Goal: Information Seeking & Learning: Learn about a topic

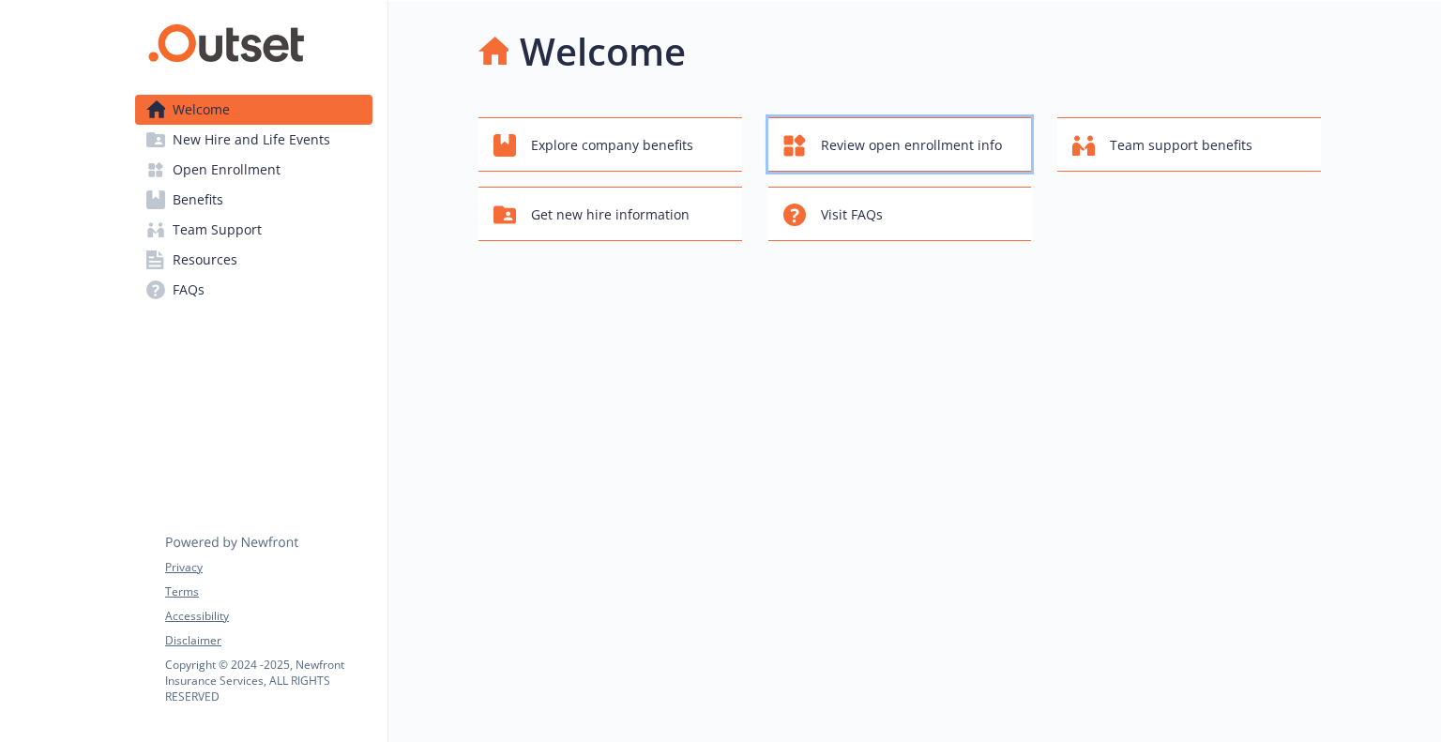
click at [864, 153] on span "Review open enrollment info" at bounding box center [911, 146] width 181 height 36
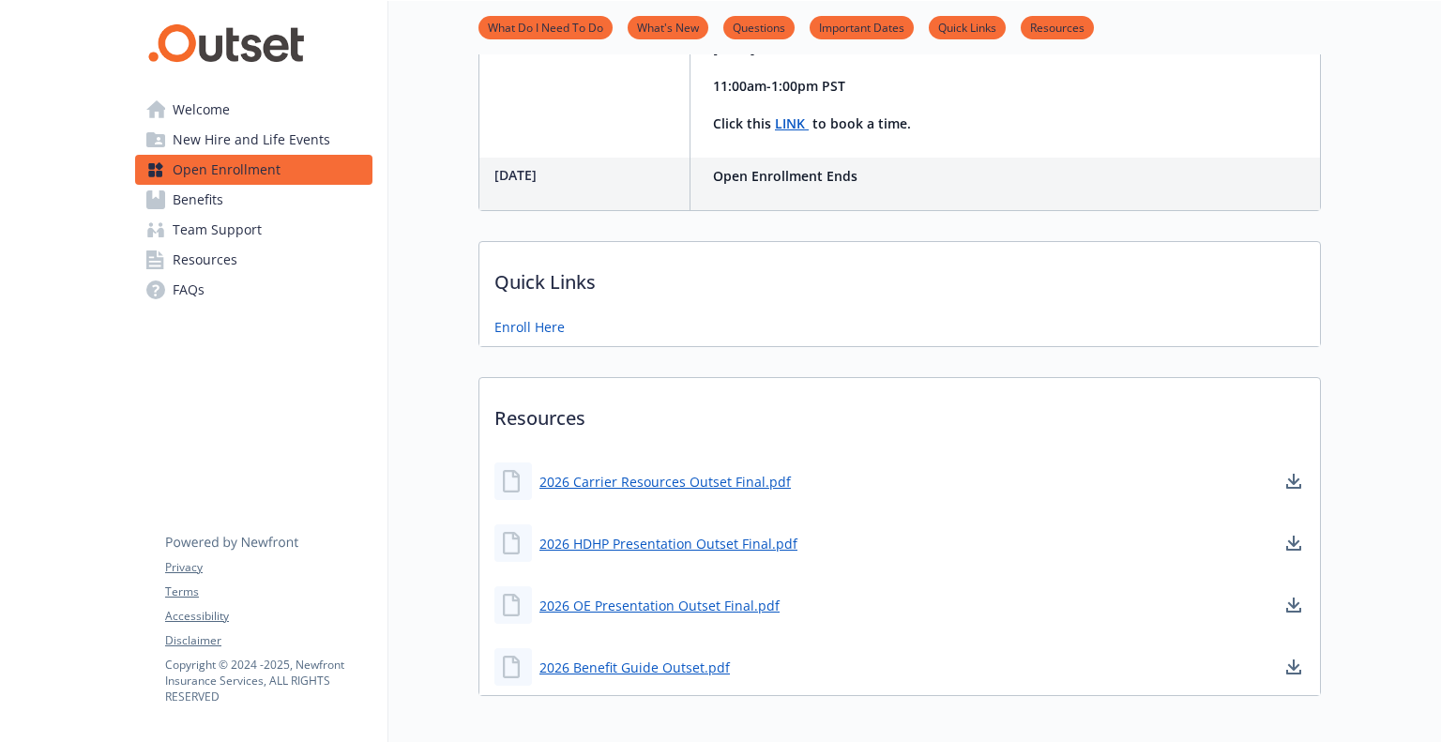
scroll to position [802, 0]
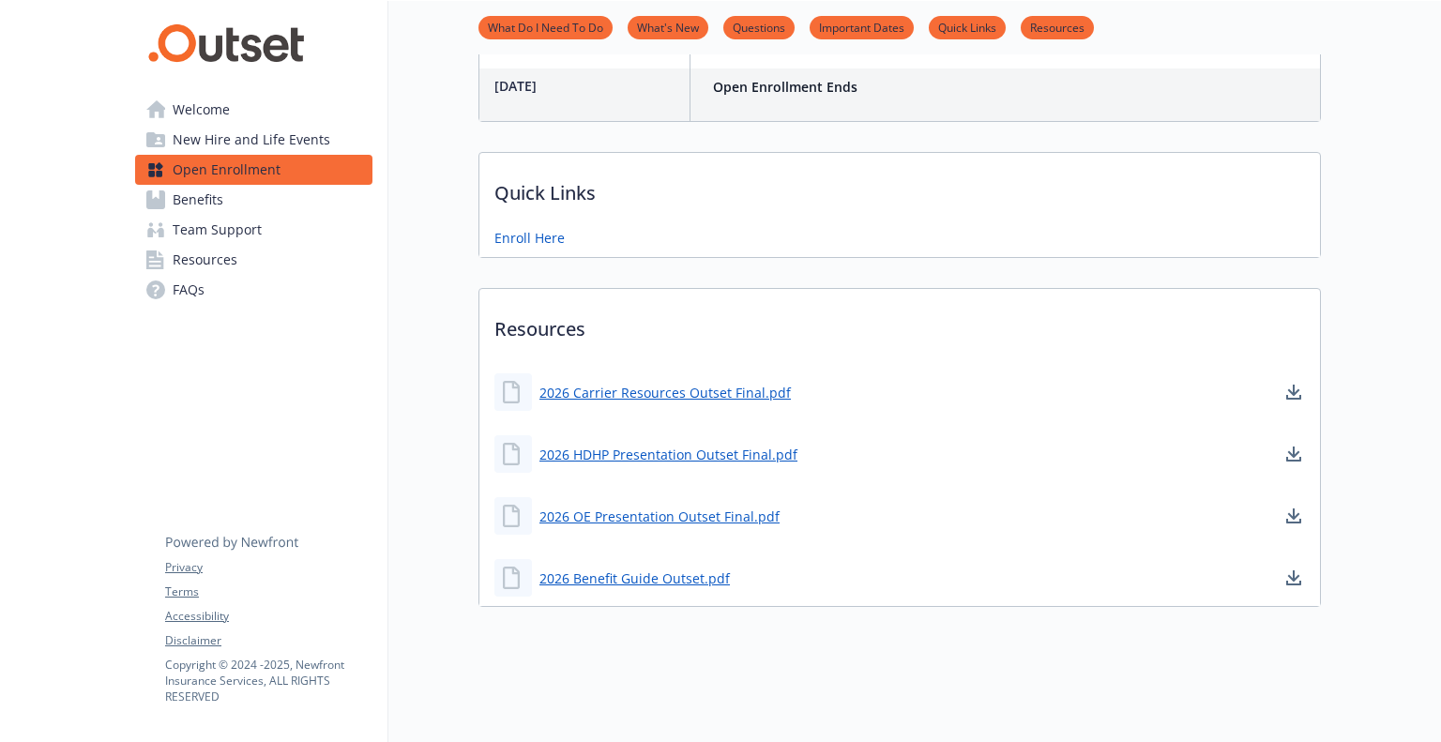
click at [262, 205] on link "Benefits" at bounding box center [253, 200] width 237 height 30
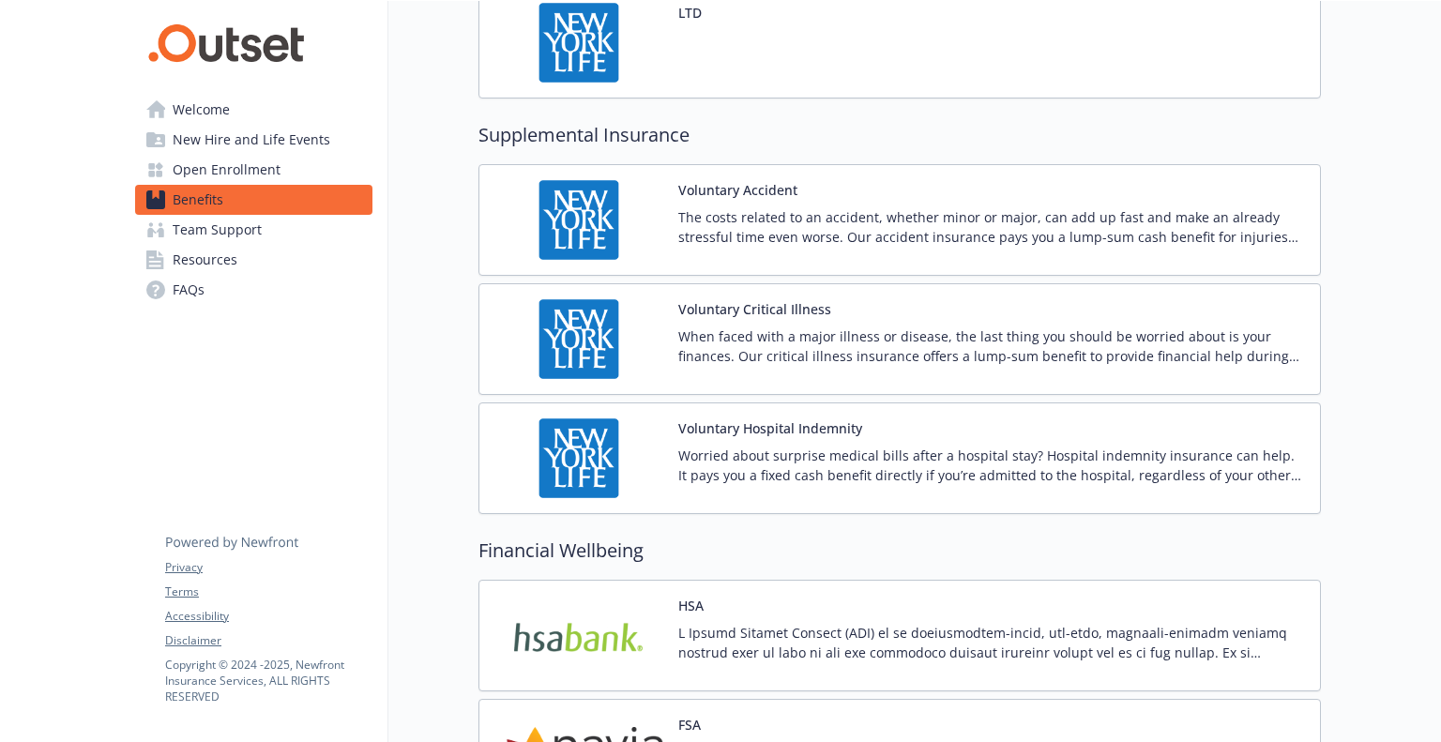
scroll to position [2127, 0]
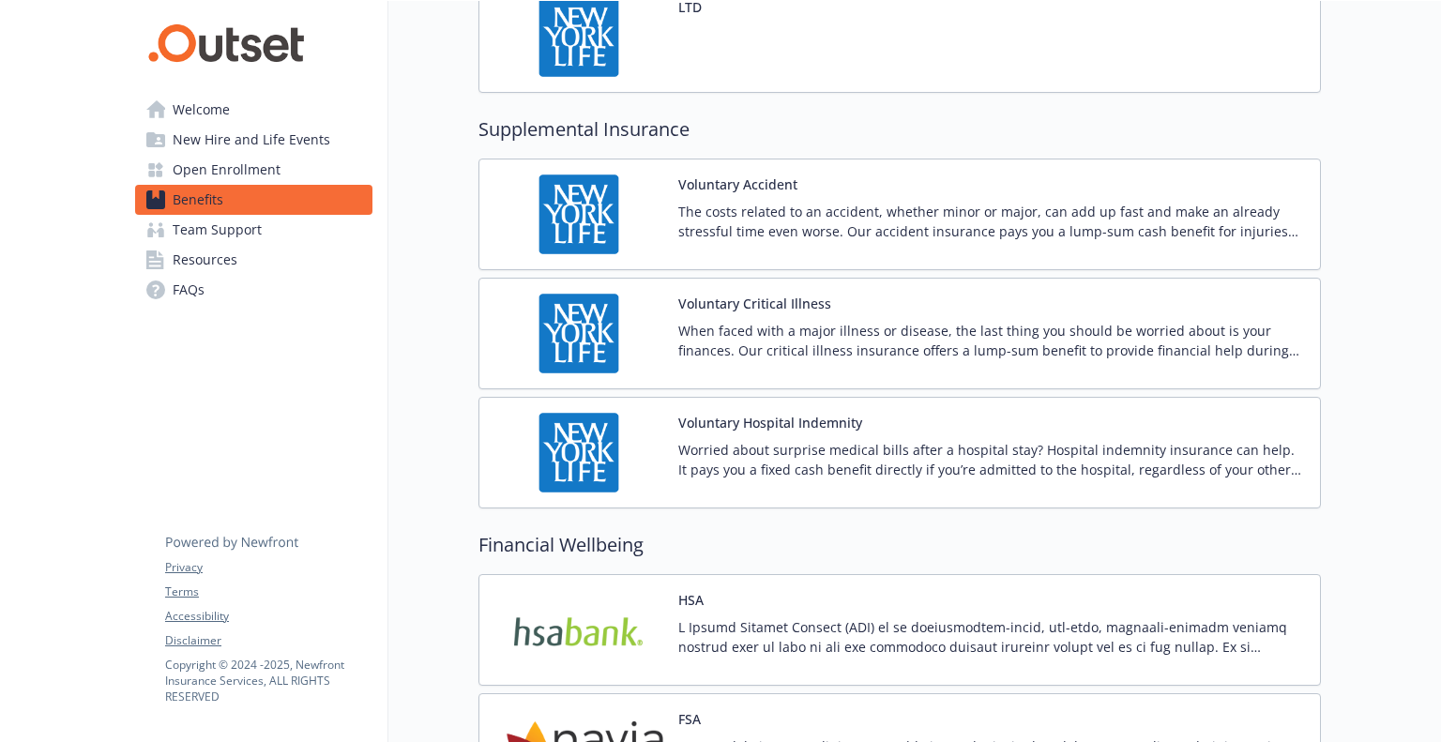
drag, startPoint x: 808, startPoint y: 299, endPoint x: 788, endPoint y: 295, distance: 20.2
click at [788, 295] on button "Voluntary Critical Illness" at bounding box center [754, 304] width 153 height 20
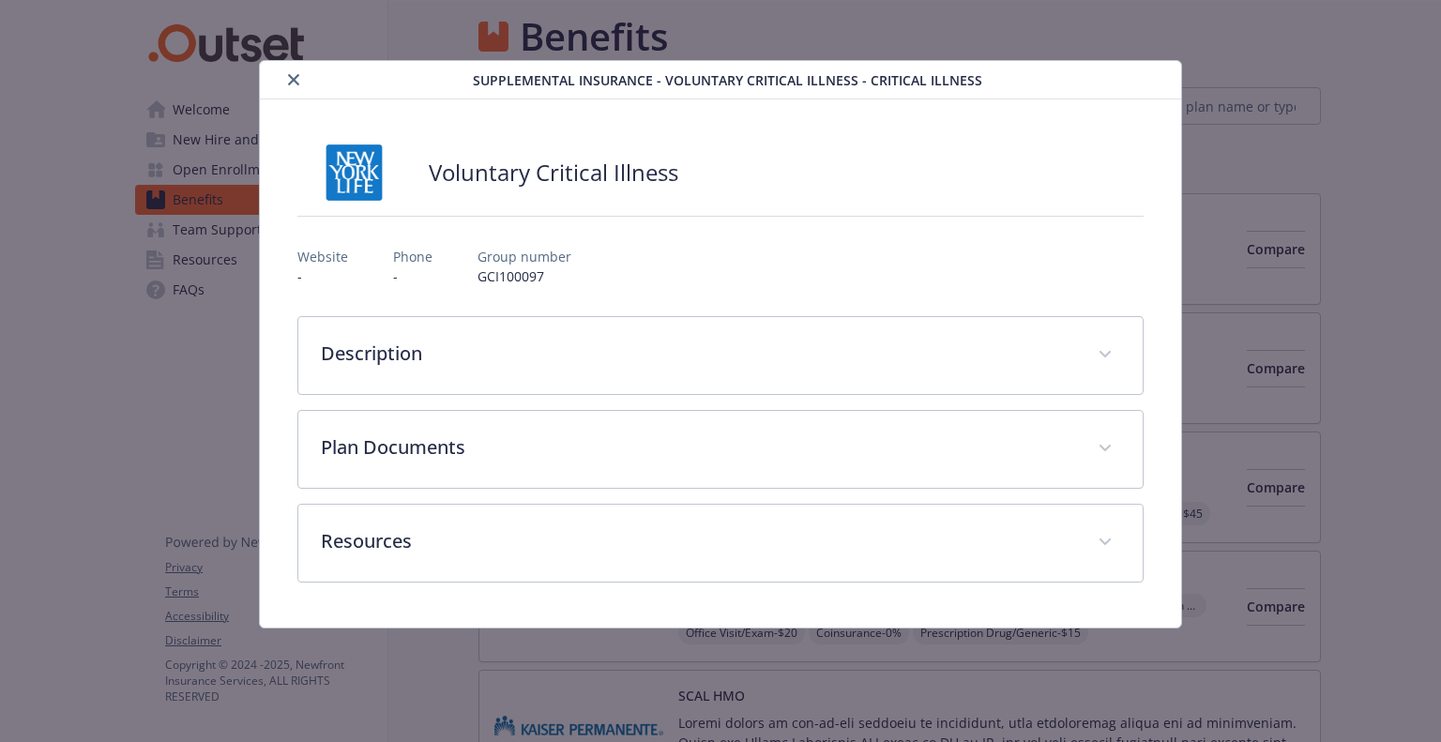
scroll to position [2127, 0]
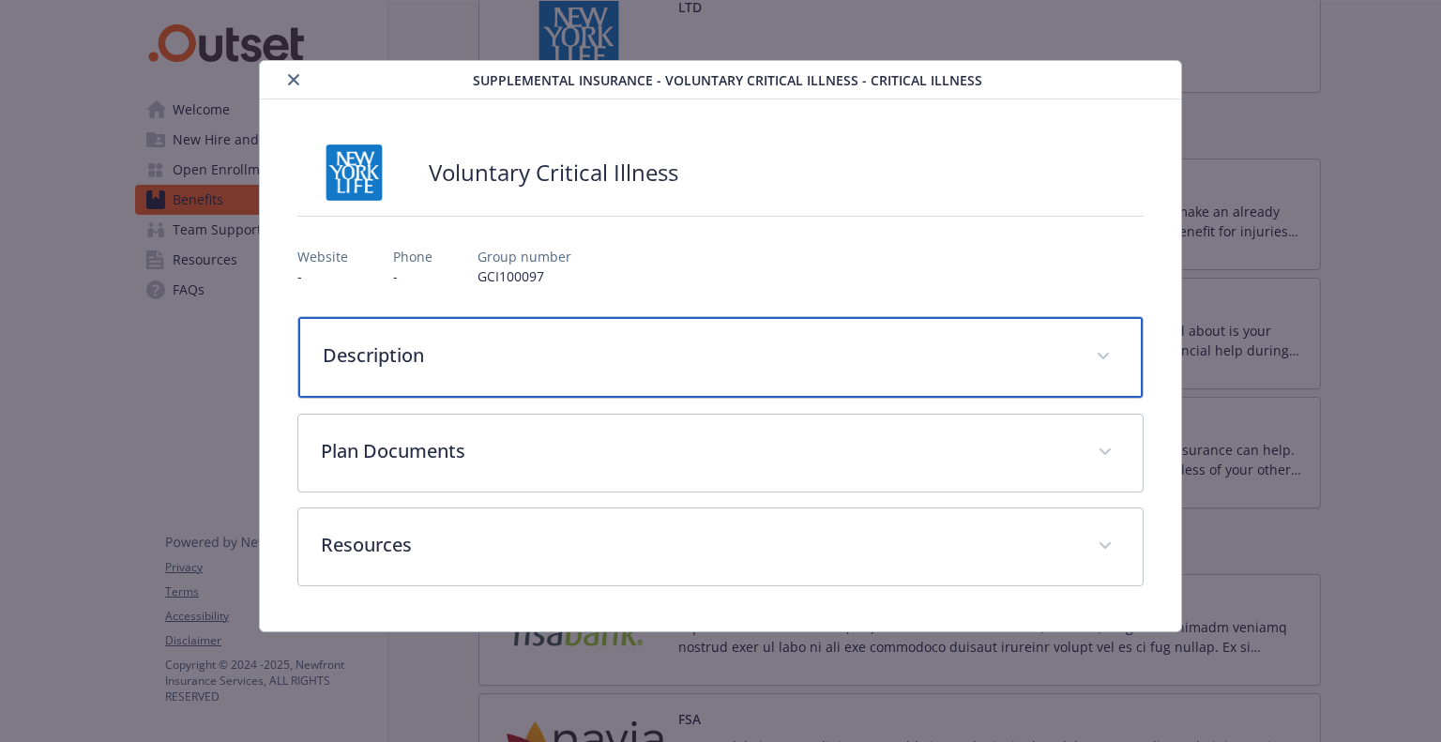
click at [787, 344] on p "Description" at bounding box center [698, 355] width 750 height 28
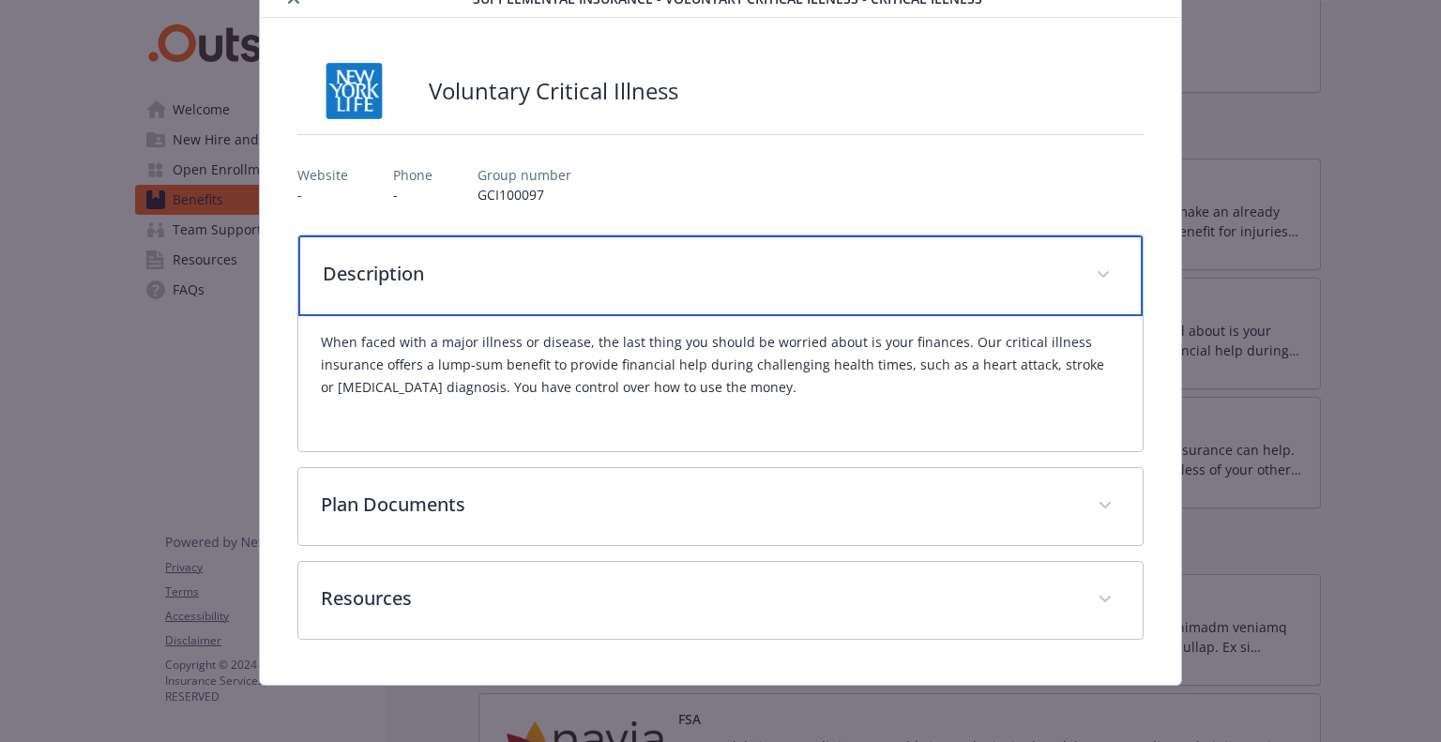
scroll to position [83, 0]
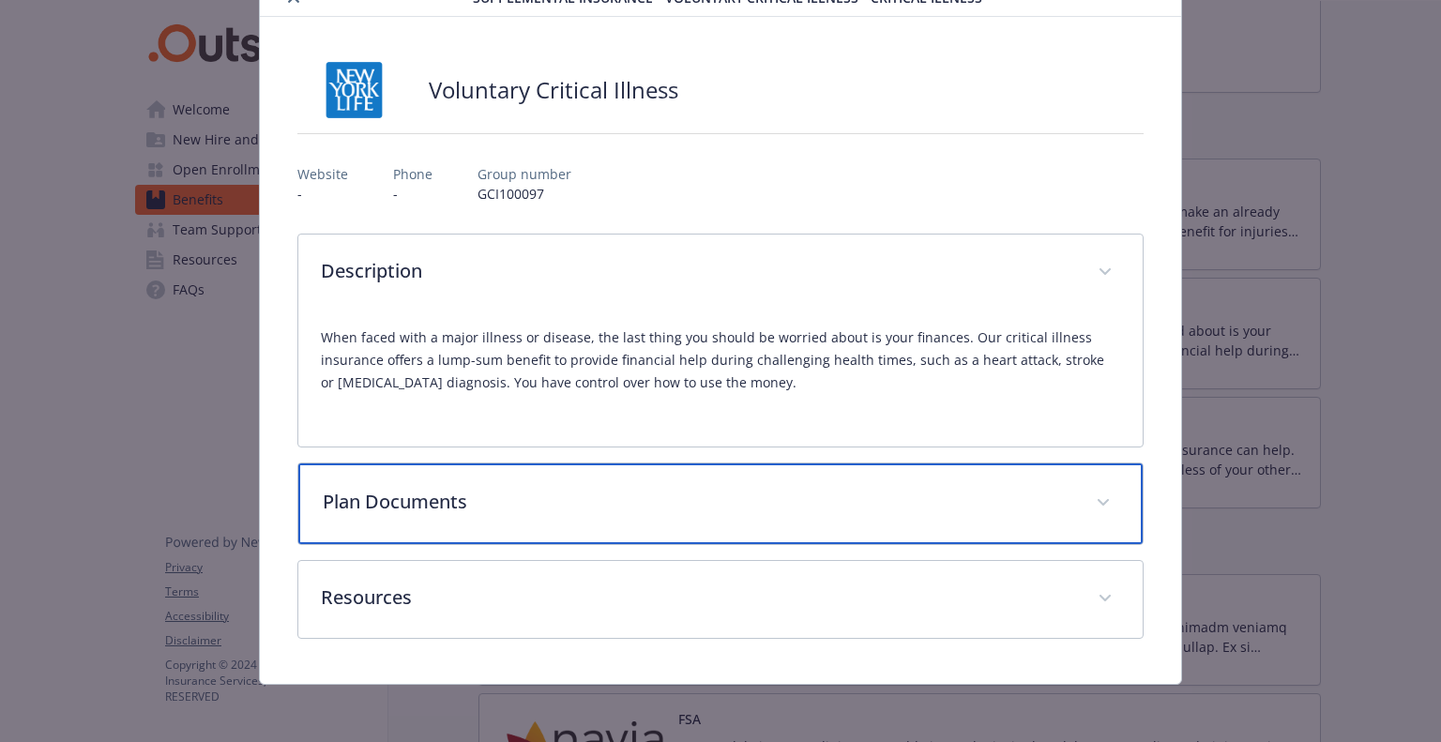
click at [773, 481] on div "Plan Documents" at bounding box center [719, 503] width 843 height 81
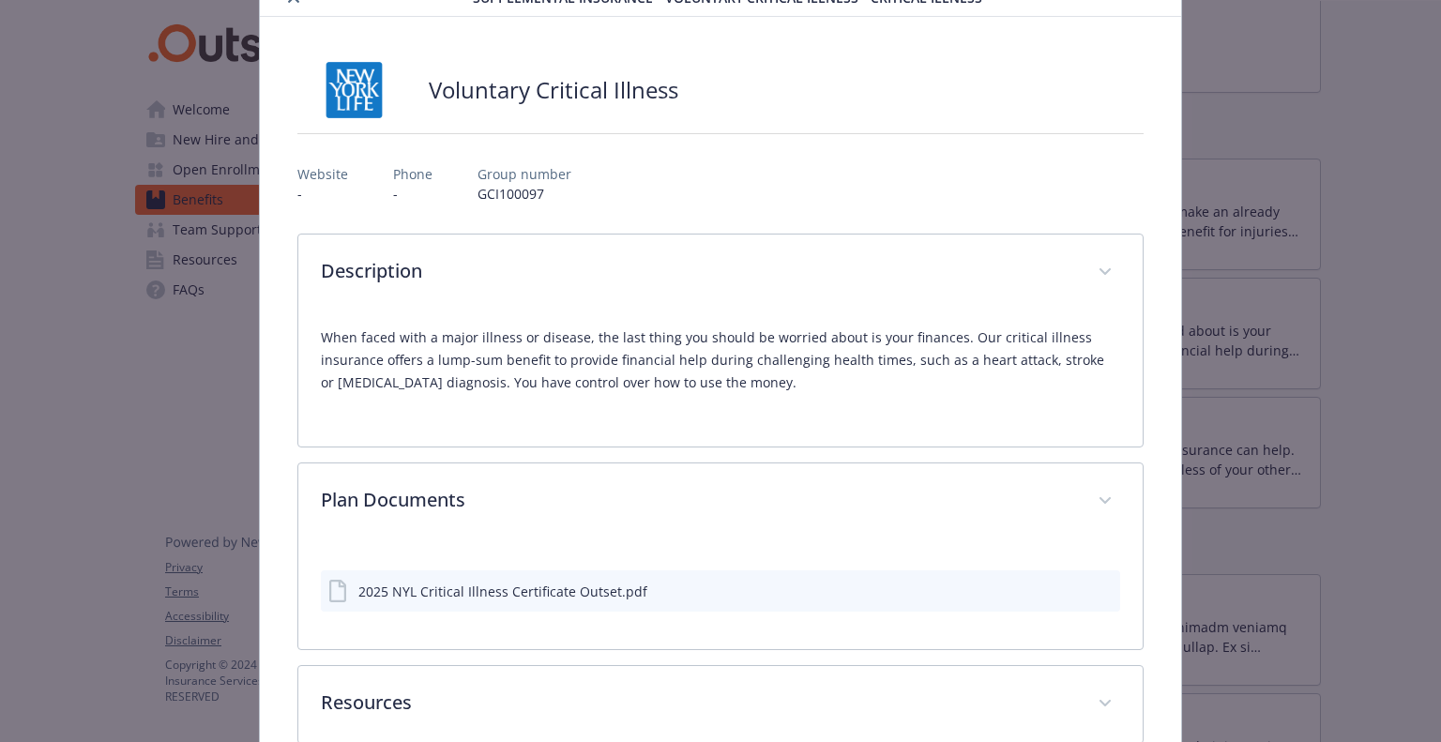
drag, startPoint x: 1065, startPoint y: 589, endPoint x: 1092, endPoint y: 609, distance: 33.6
click at [1092, 609] on div "2025 NYL Critical Illness Certificate Outset.pdf" at bounding box center [720, 590] width 798 height 41
click at [1094, 586] on icon "preview file" at bounding box center [1102, 589] width 17 height 13
click at [150, 268] on div "Supplemental Insurance - Voluntary Critical Illness - Critical Illness Voluntar…" at bounding box center [720, 383] width 1153 height 812
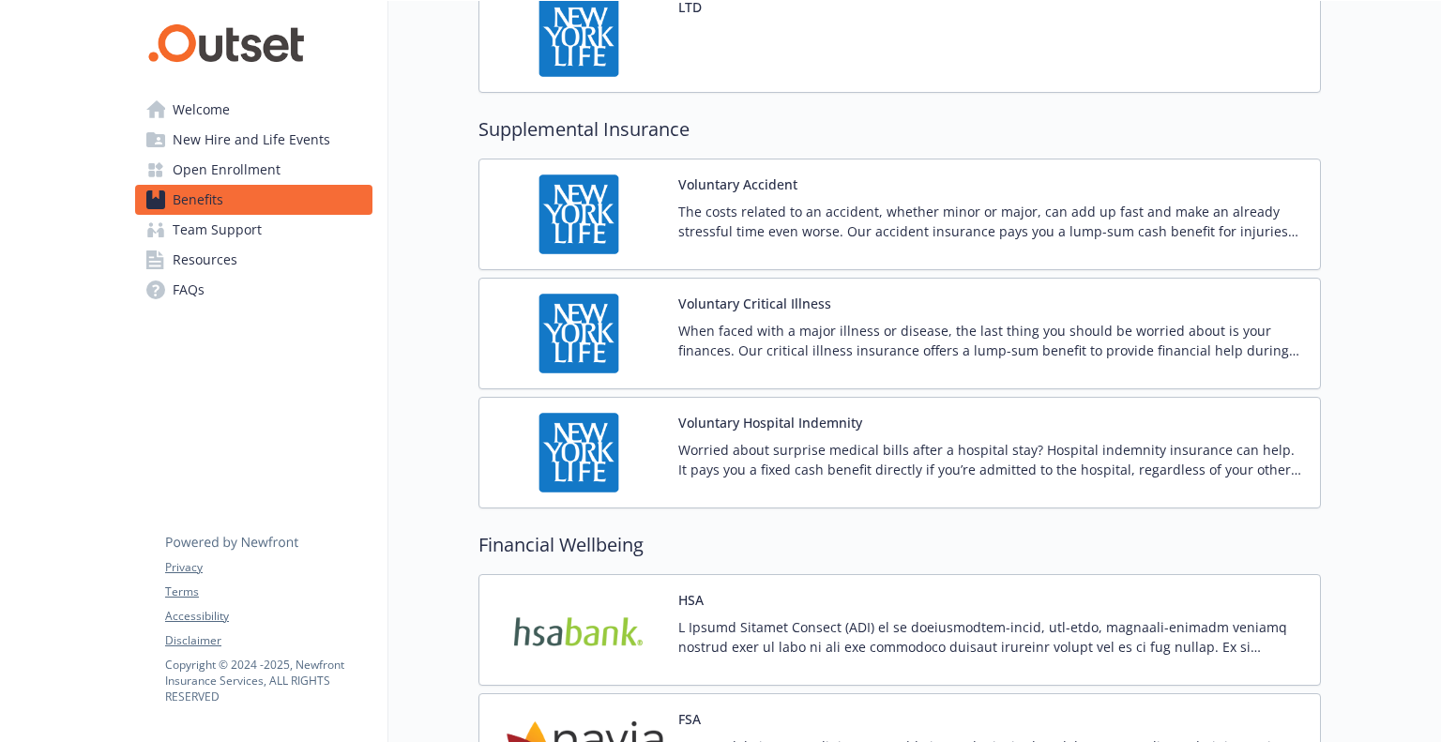
click at [766, 179] on button "Voluntary Accident" at bounding box center [737, 184] width 119 height 20
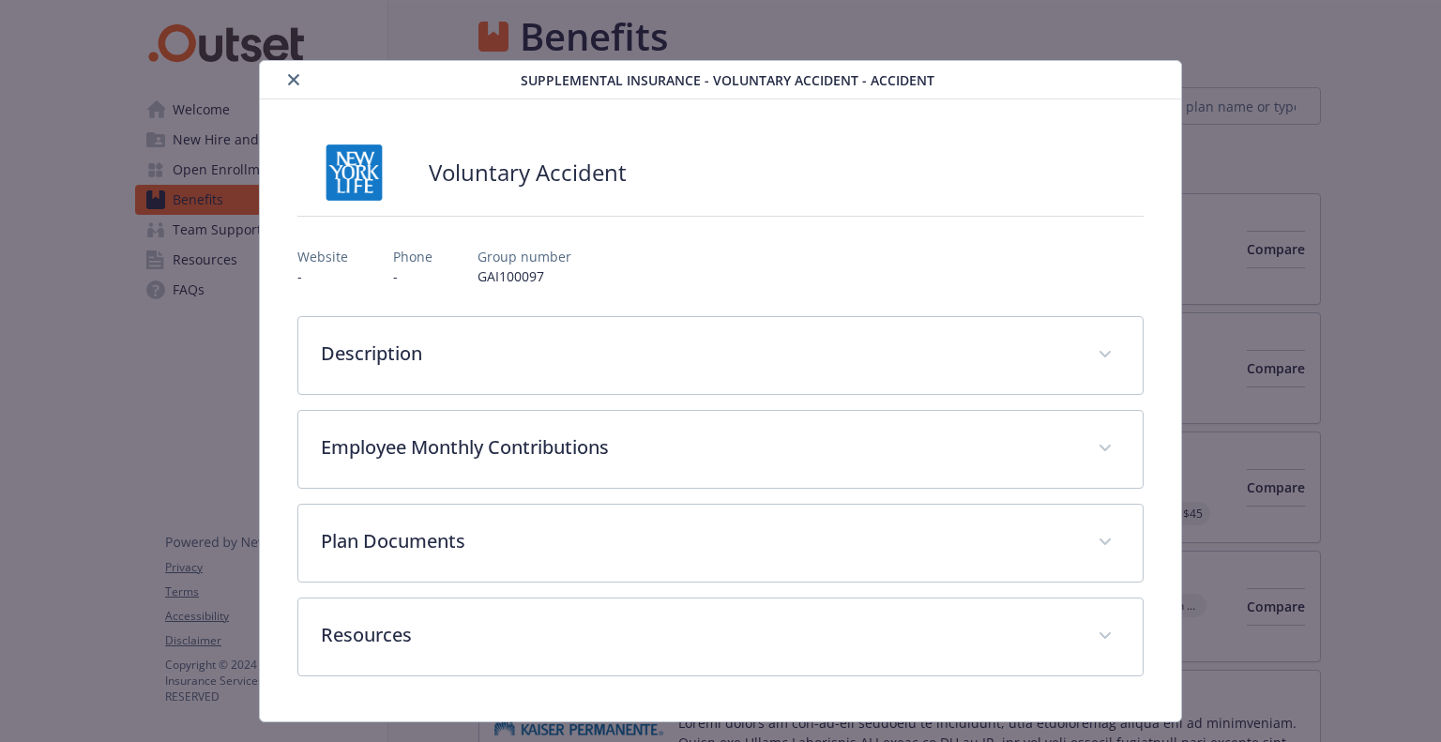
scroll to position [2127, 0]
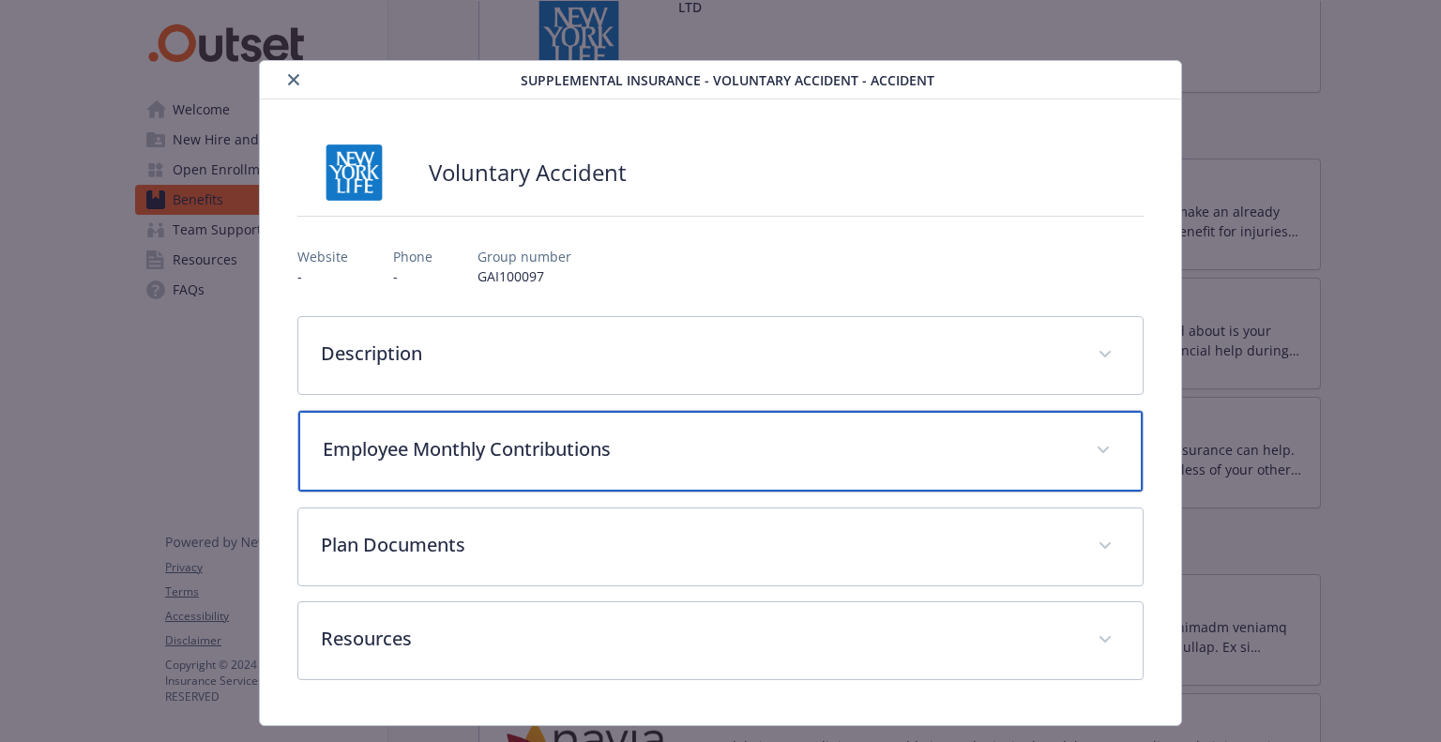
click at [448, 431] on div "Employee Monthly Contributions" at bounding box center [719, 451] width 843 height 81
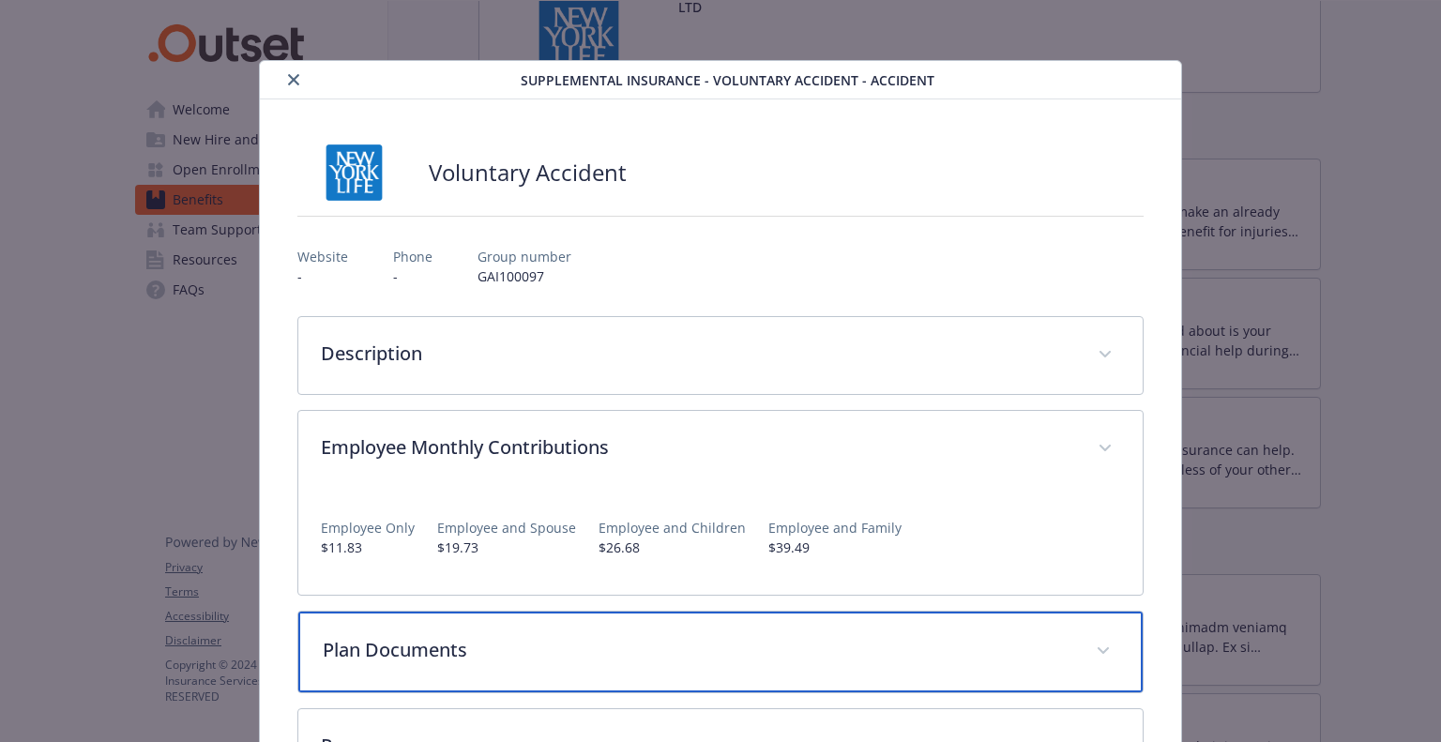
click at [458, 648] on p "Plan Documents" at bounding box center [698, 650] width 750 height 28
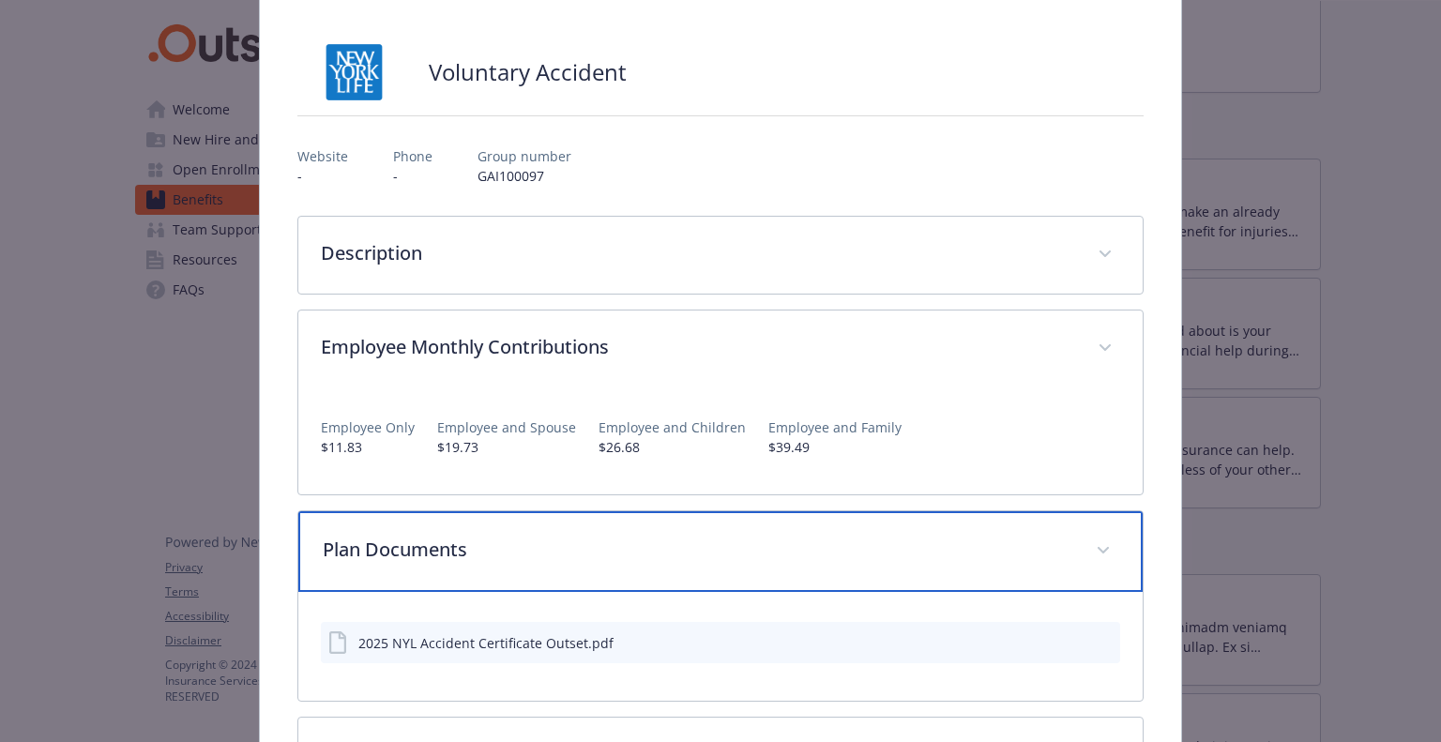
scroll to position [125, 0]
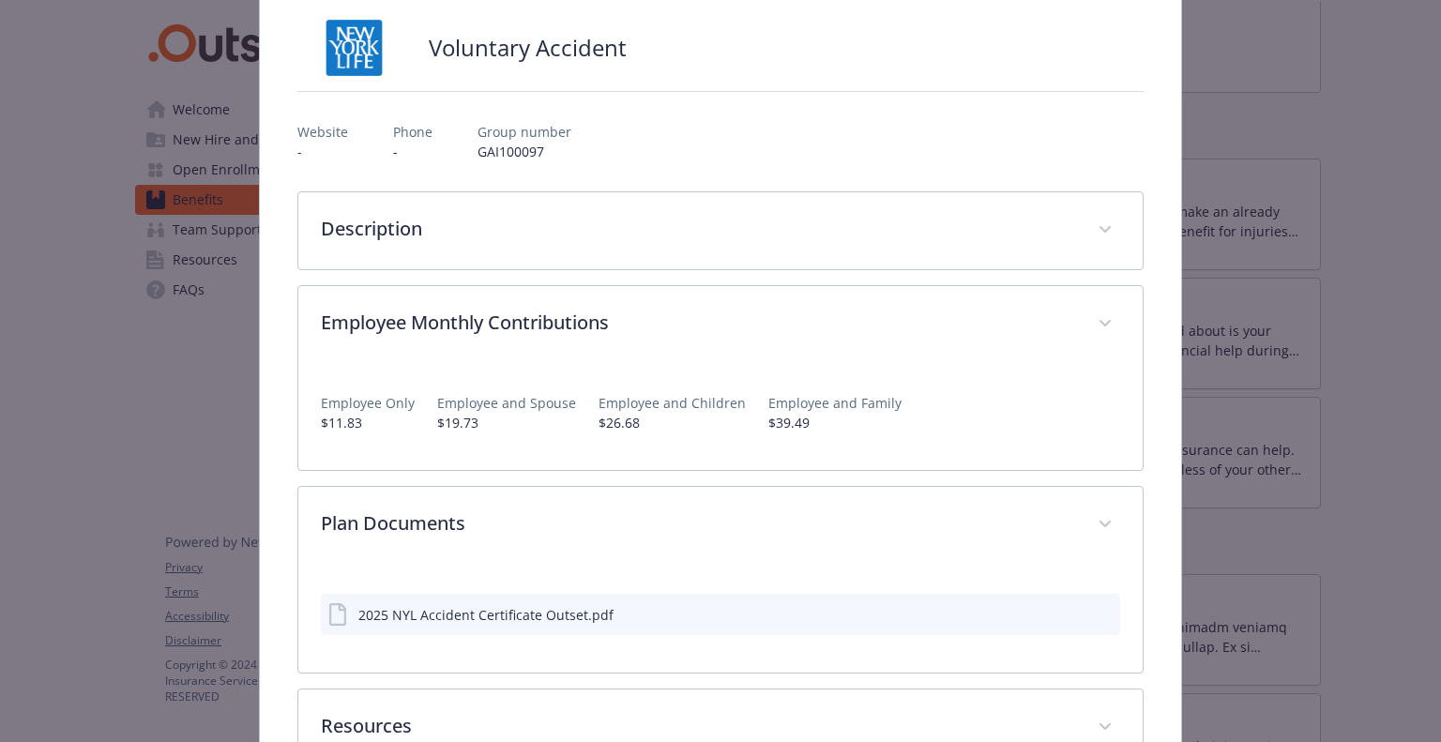
click at [477, 607] on div "2025 NYL Accident Certificate Outset.pdf" at bounding box center [485, 615] width 255 height 20
click at [1094, 614] on icon "preview file" at bounding box center [1102, 613] width 17 height 13
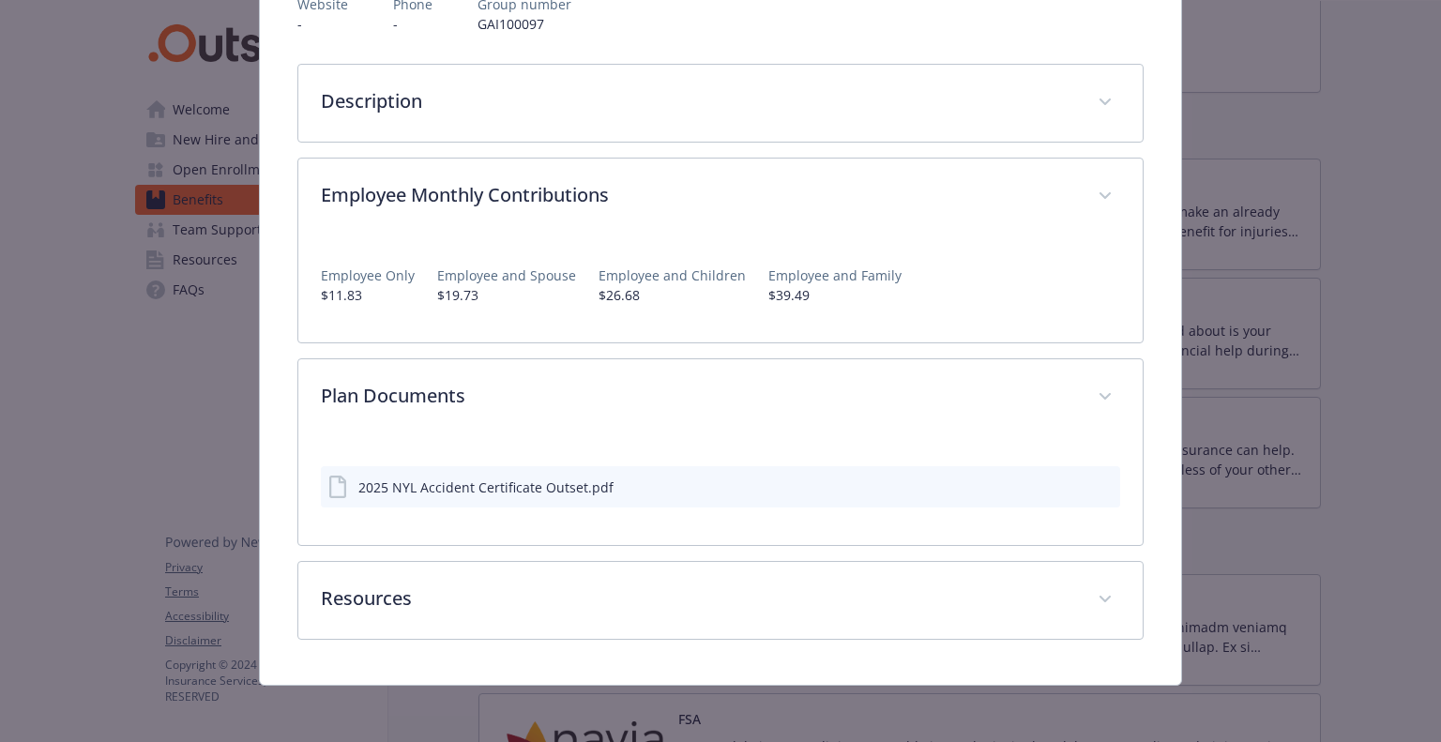
scroll to position [253, 0]
